Goal: Task Accomplishment & Management: Use online tool/utility

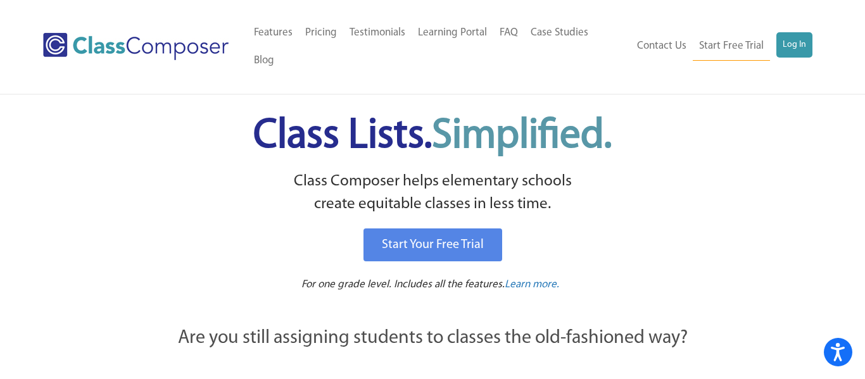
click at [772, 32] on ul "Contact Us Start Free Trial Log In" at bounding box center [721, 46] width 182 height 28
click at [782, 32] on link "Log In" at bounding box center [794, 44] width 36 height 25
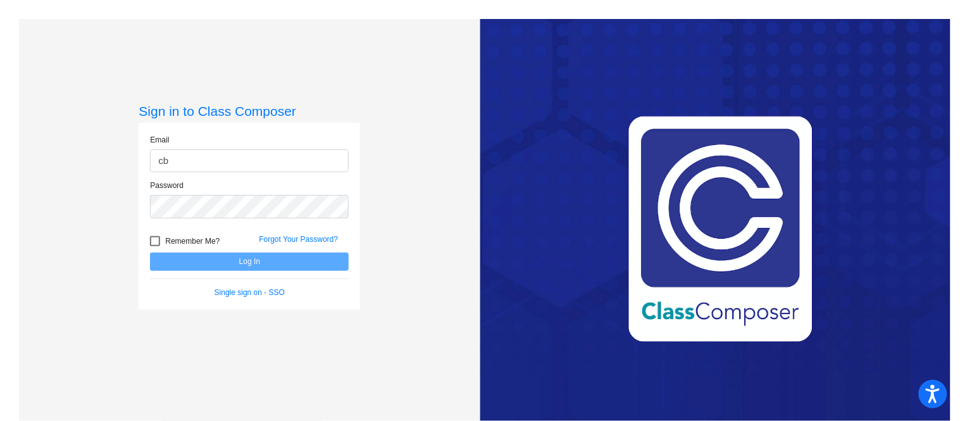
type input "[EMAIL_ADDRESS][DOMAIN_NAME]"
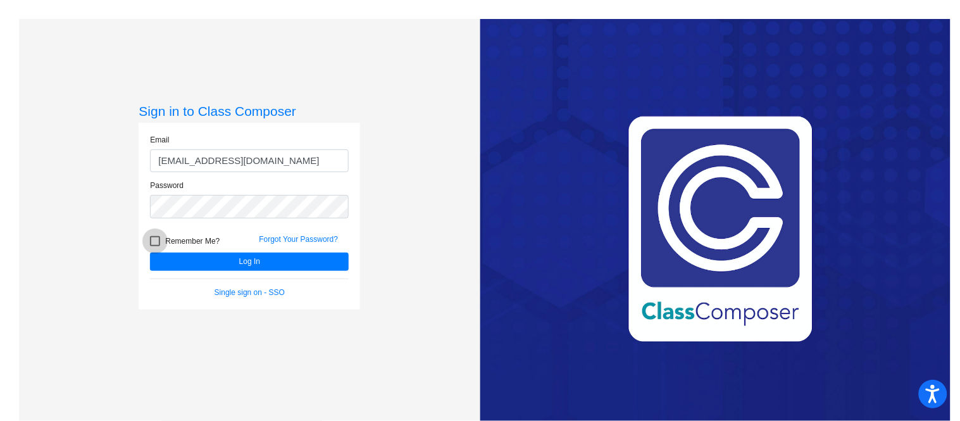
click at [154, 243] on div at bounding box center [155, 241] width 10 height 10
click at [154, 246] on input "Remember Me?" at bounding box center [154, 246] width 1 height 1
checkbox input "true"
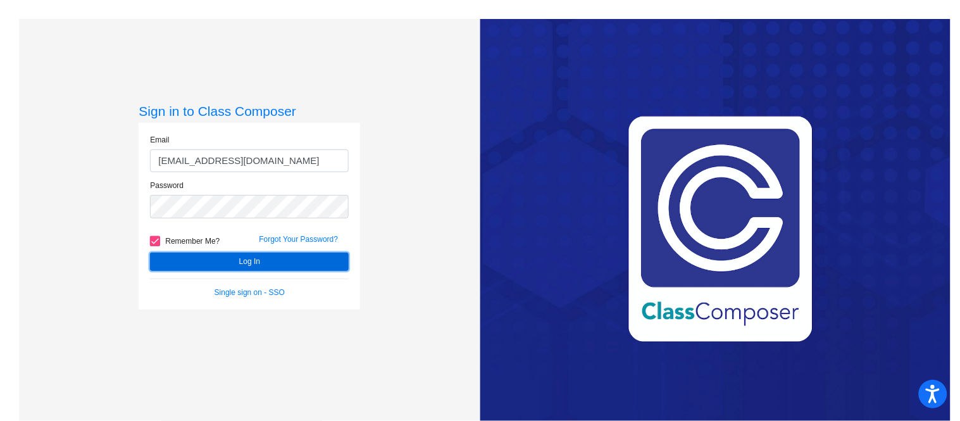
click at [200, 262] on button "Log In" at bounding box center [249, 262] width 199 height 18
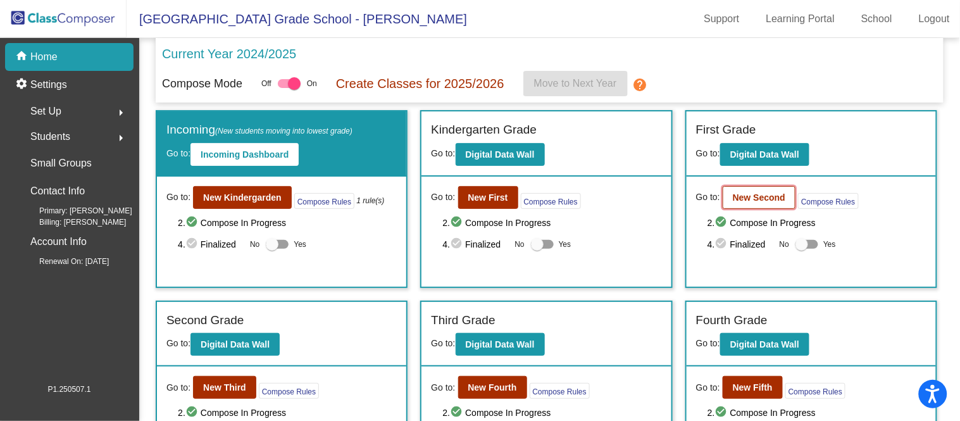
click at [734, 189] on button "New Second" at bounding box center [759, 197] width 73 height 23
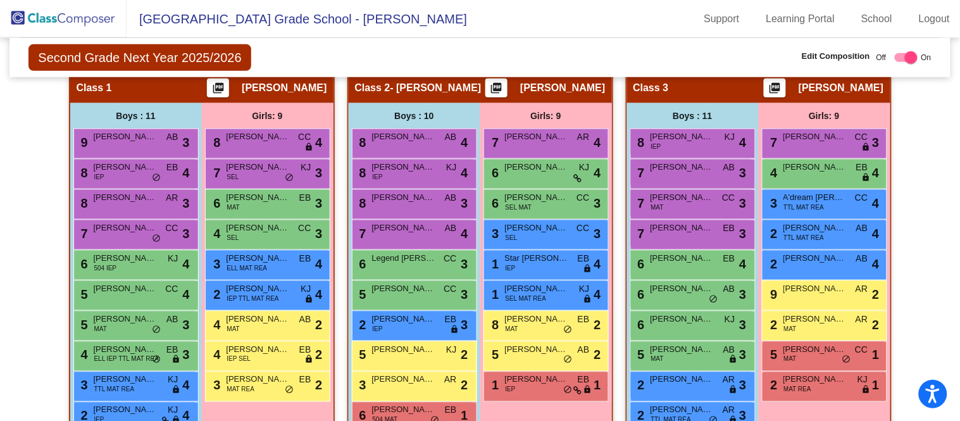
scroll to position [307, 0]
